Goal: Transaction & Acquisition: Purchase product/service

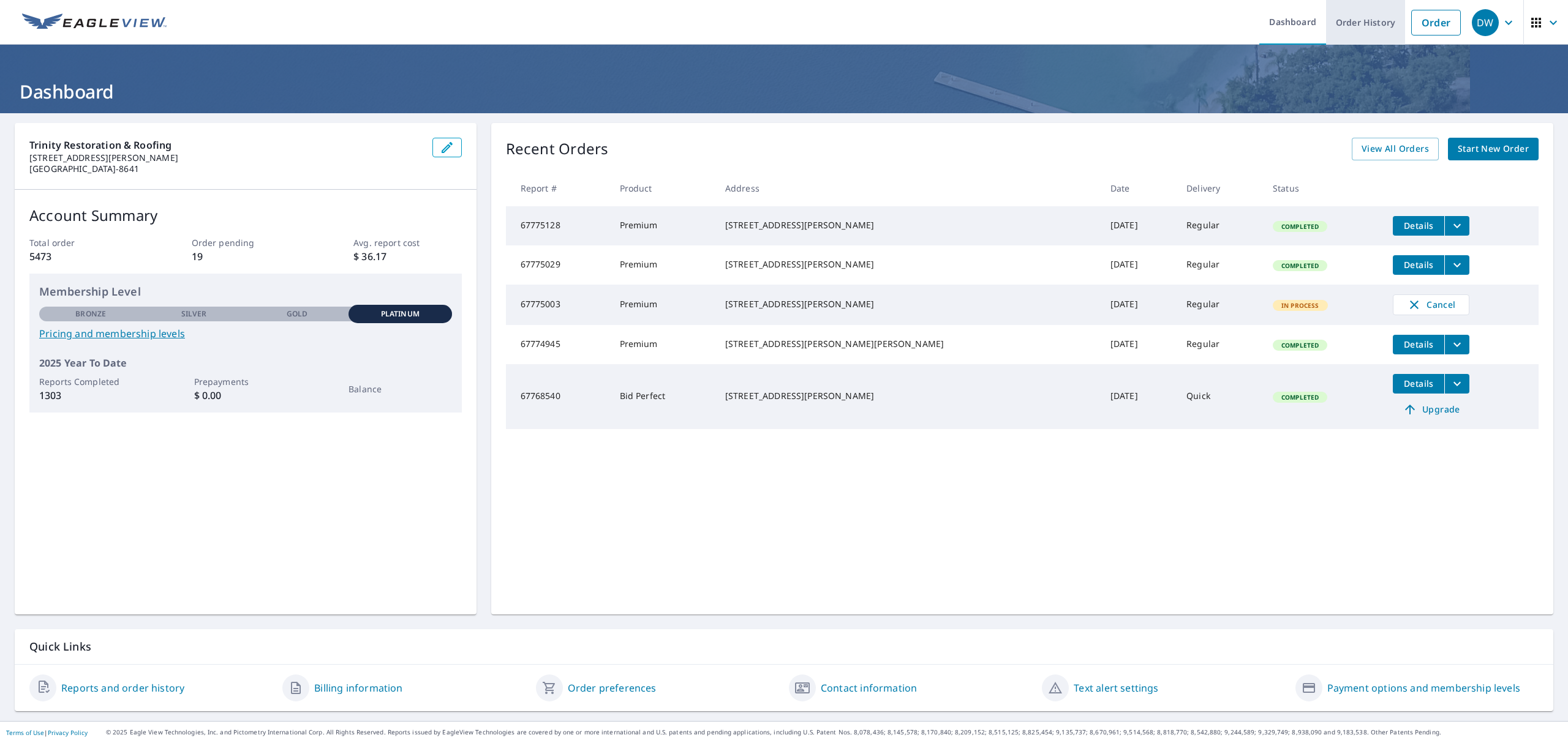
click at [1355, 21] on link "Order History" at bounding box center [1365, 22] width 79 height 45
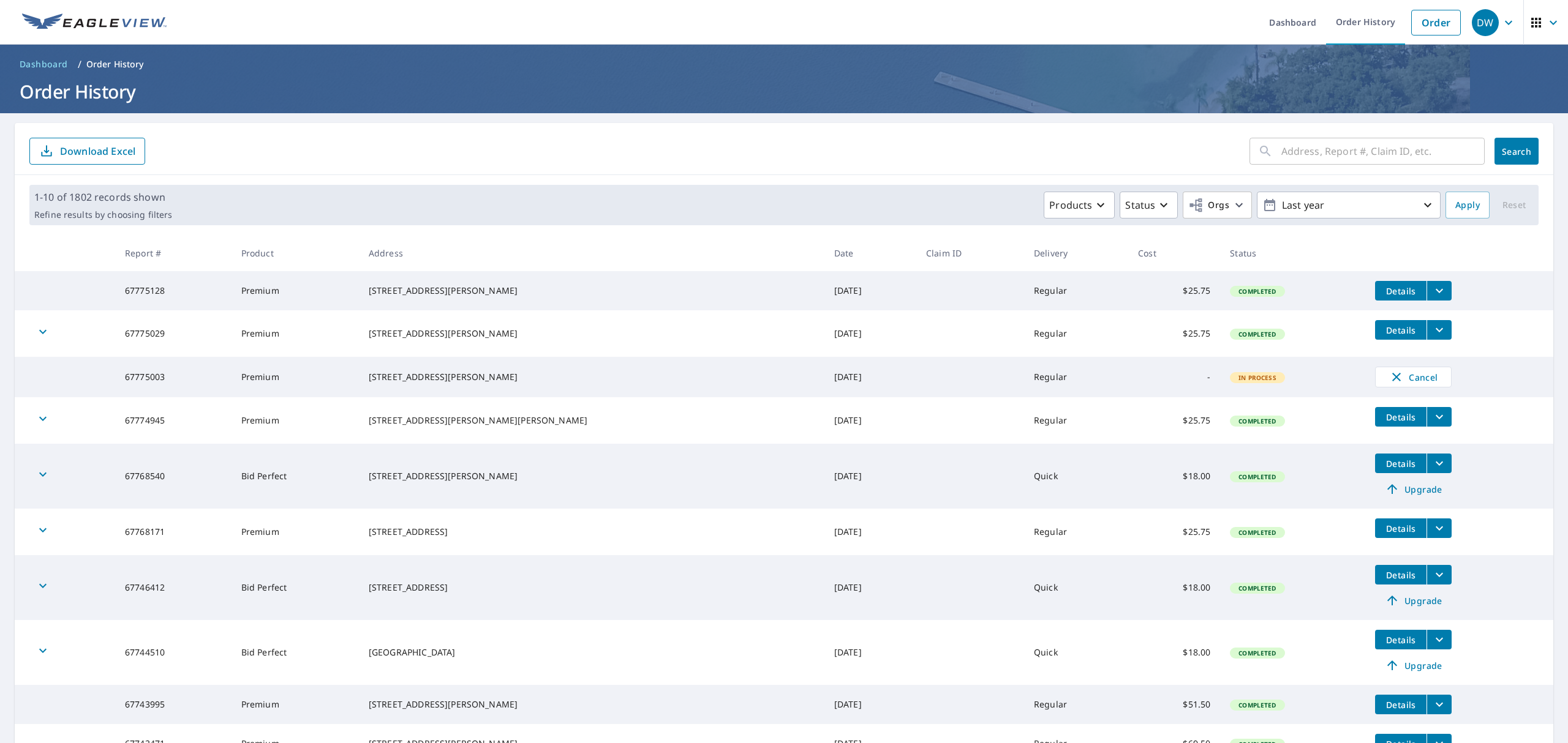
click at [1281, 154] on input "text" at bounding box center [1382, 151] width 203 height 34
paste input "67108863"
type input "67108863"
click at [1507, 160] on button "Search" at bounding box center [1516, 151] width 44 height 27
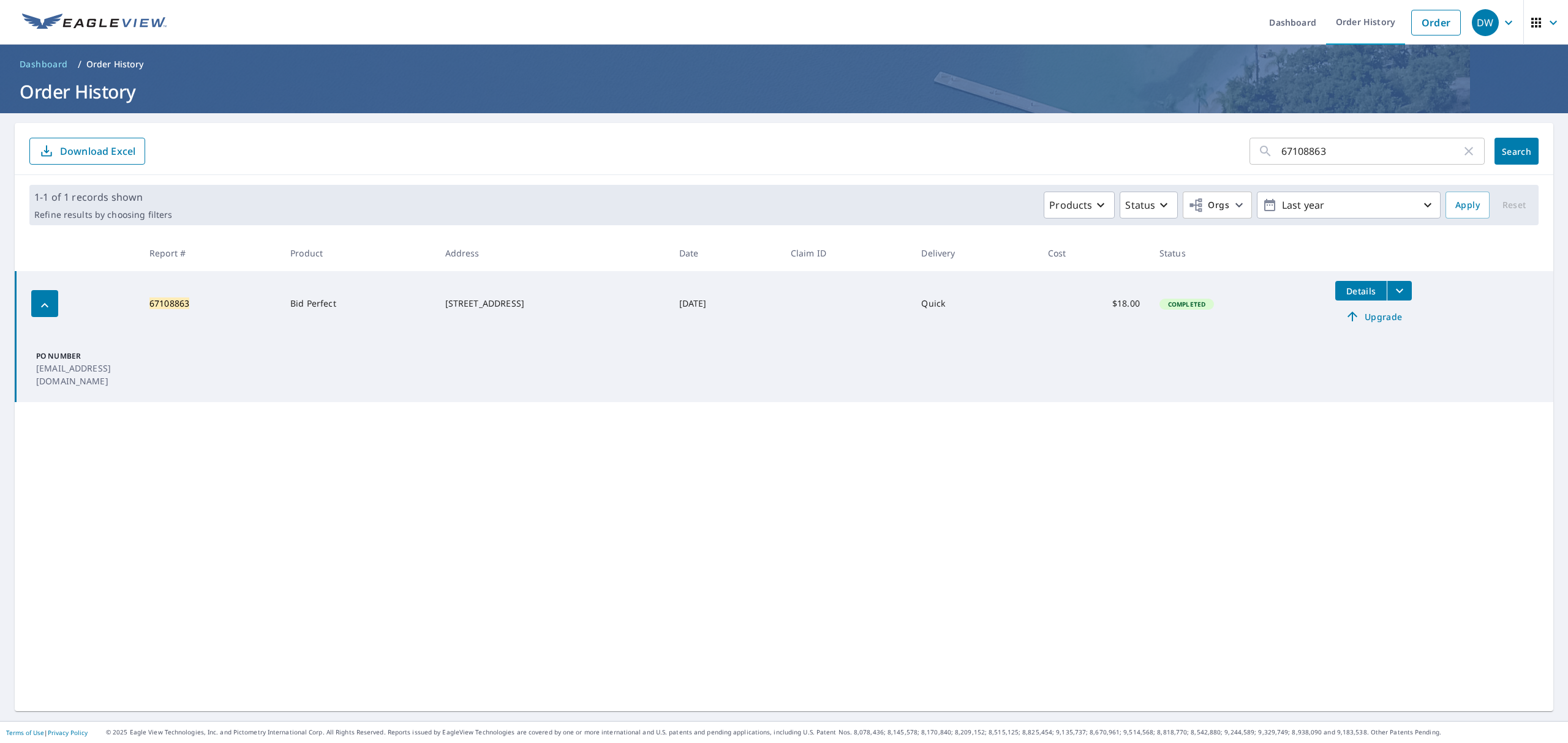
click at [1370, 316] on span "Upgrade" at bounding box center [1373, 316] width 62 height 15
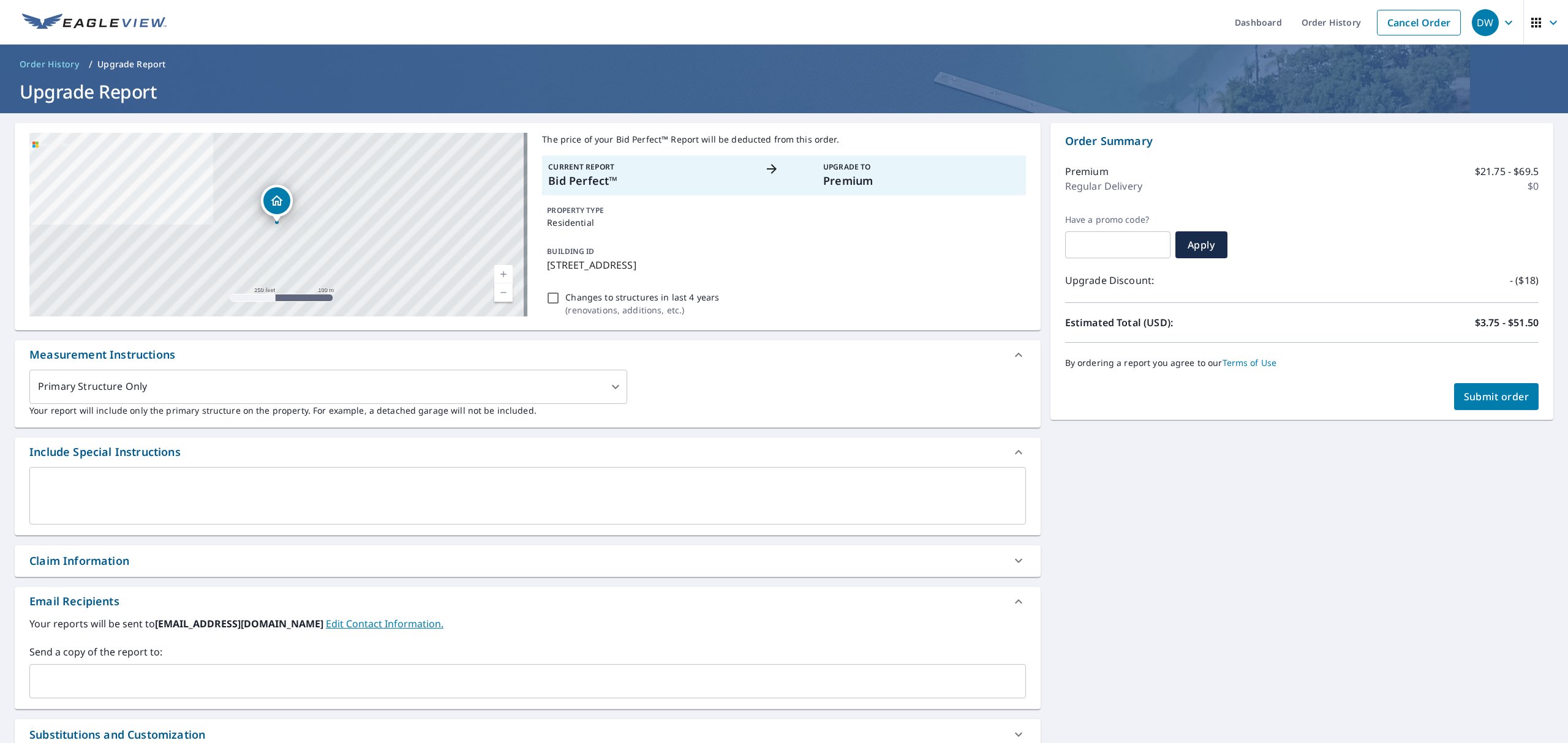
click at [106, 666] on div "​" at bounding box center [528, 681] width 996 height 34
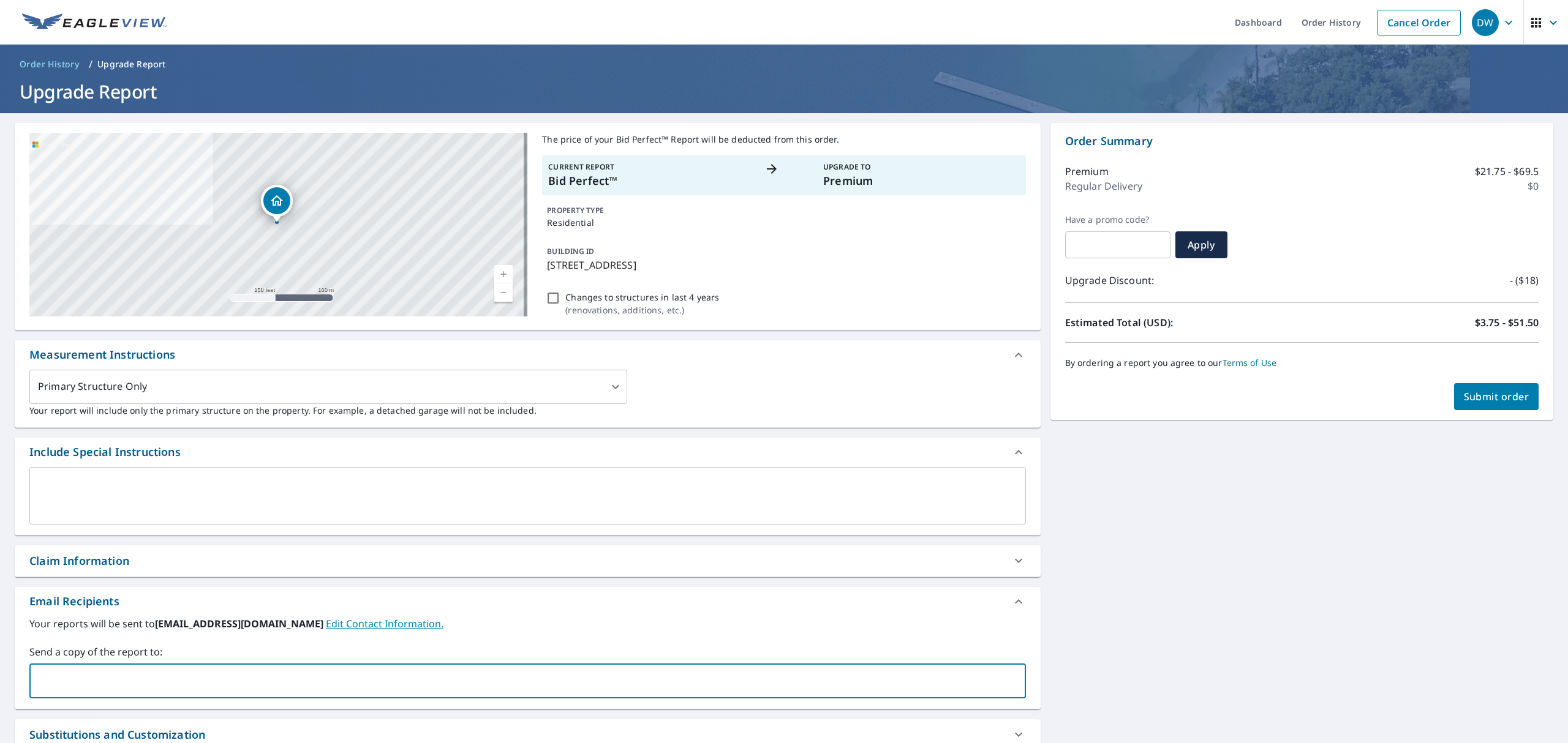
drag, startPoint x: 106, startPoint y: 666, endPoint x: 83, endPoint y: 677, distance: 25.5
paste input "[EMAIL_ADDRESS][DOMAIN_NAME]"
type input "[EMAIL_ADDRESS][DOMAIN_NAME]"
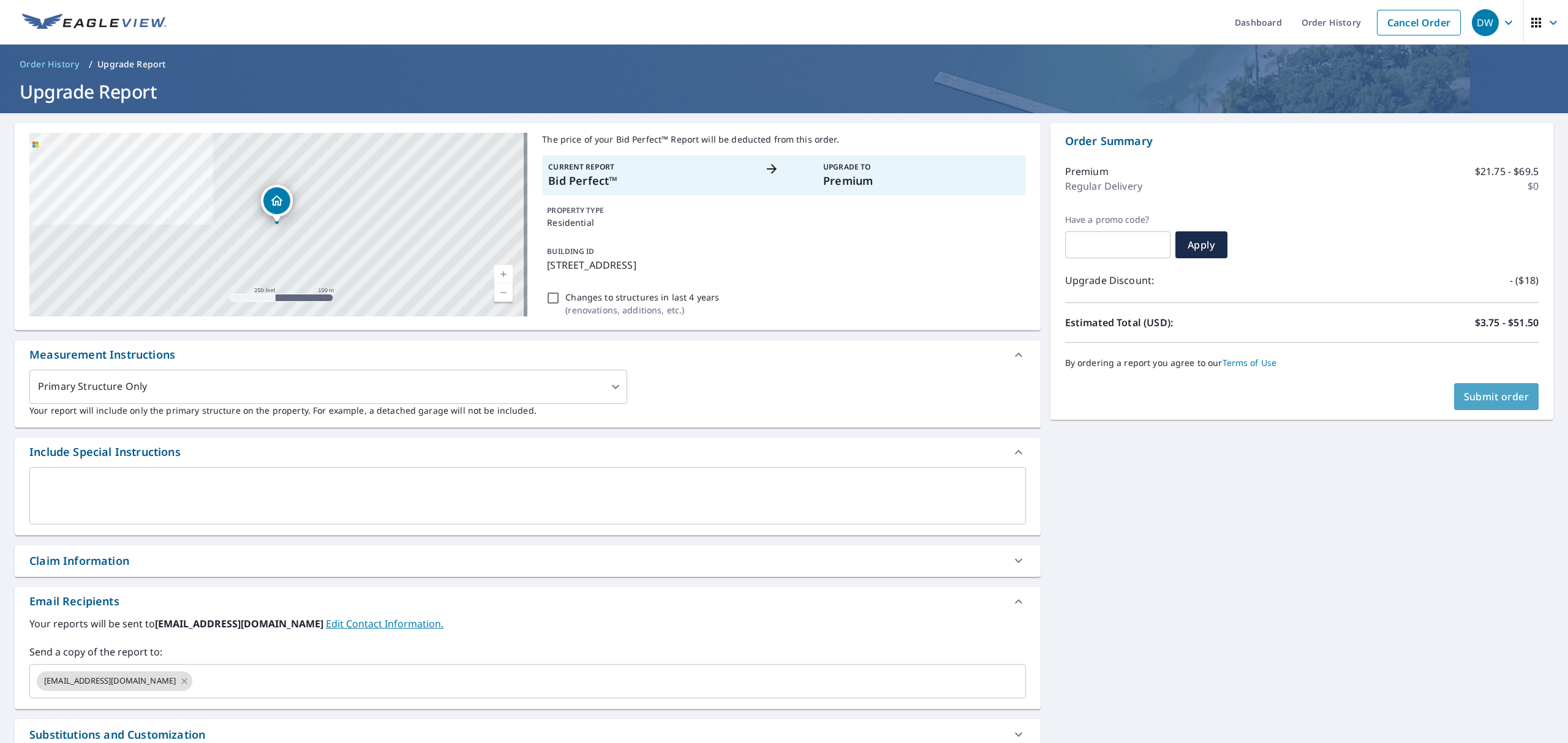
click at [1467, 403] on span "Submit order" at bounding box center [1496, 396] width 66 height 13
checkbox input "true"
